Goal: Transaction & Acquisition: Purchase product/service

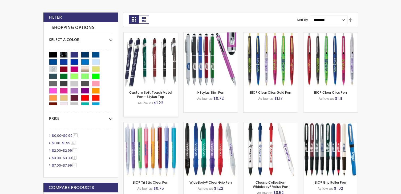
scroll to position [160, 0]
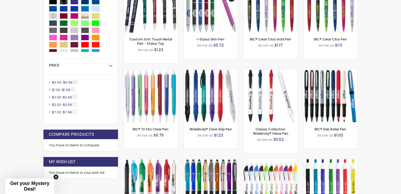
click at [49, 104] on li "$3.00 - $3.99 3 item" at bounding box center [80, 105] width 63 height 5
click at [75, 104] on span "3 item" at bounding box center [74, 105] width 4 height 4
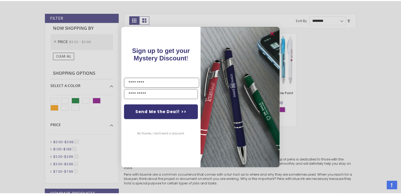
scroll to position [116, 0]
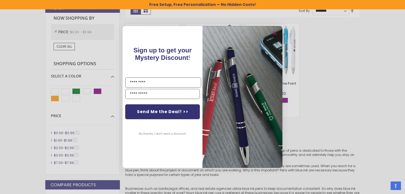
click at [168, 133] on button "No thanks, I don't want a discount." at bounding box center [162, 133] width 53 height 13
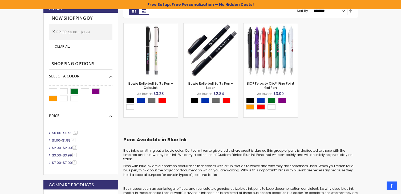
click at [59, 157] on span "$3.00" at bounding box center [56, 155] width 9 height 5
click at [59, 160] on ol "$0.00 - $0.99 41 item $1.00 - $1.99 51 item $2.00 - $2.99 15 item $3.00 - $3.99…" at bounding box center [80, 148] width 63 height 35
click at [58, 163] on span "$7.00" at bounding box center [56, 163] width 9 height 5
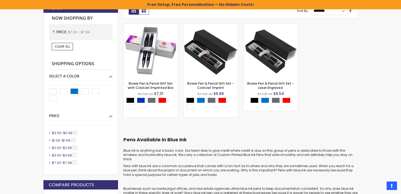
click at [60, 147] on span "$2.00" at bounding box center [56, 148] width 9 height 5
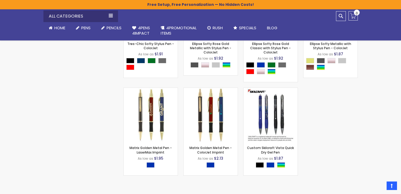
scroll to position [276, 0]
